Goal: Task Accomplishment & Management: Manage account settings

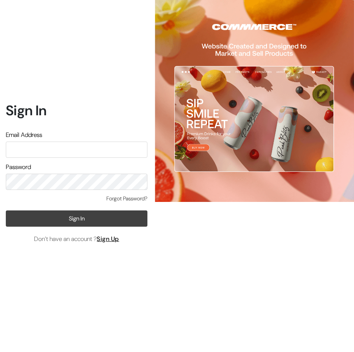
type input "rims.info007@gmail.com"
click at [72, 222] on button "Sign In" at bounding box center [76, 218] width 141 height 16
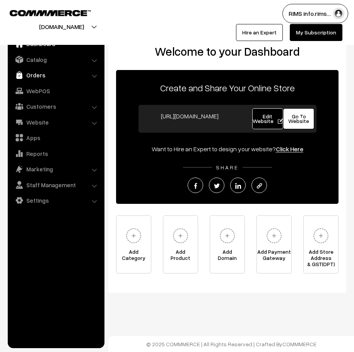
click at [36, 76] on link "Orders" at bounding box center [56, 75] width 92 height 14
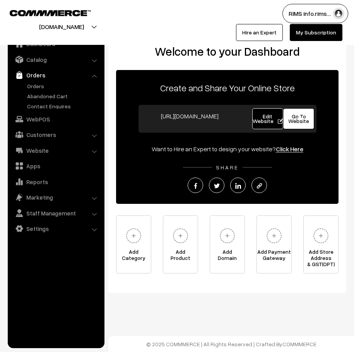
click at [34, 81] on link "Orders" at bounding box center [56, 75] width 92 height 14
click at [34, 82] on link "Orders" at bounding box center [63, 86] width 77 height 8
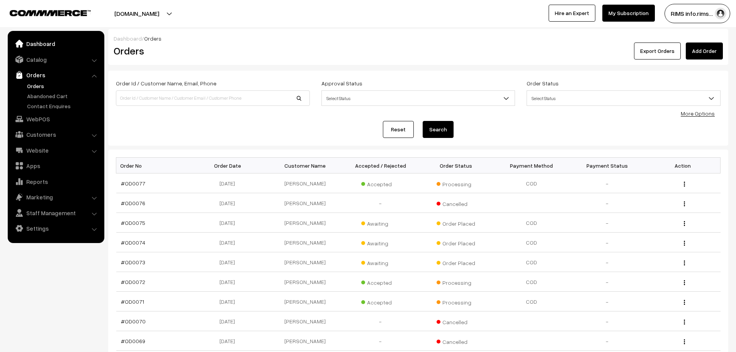
click at [46, 39] on link "Dashboard" at bounding box center [56, 44] width 92 height 14
